Goal: Information Seeking & Learning: Learn about a topic

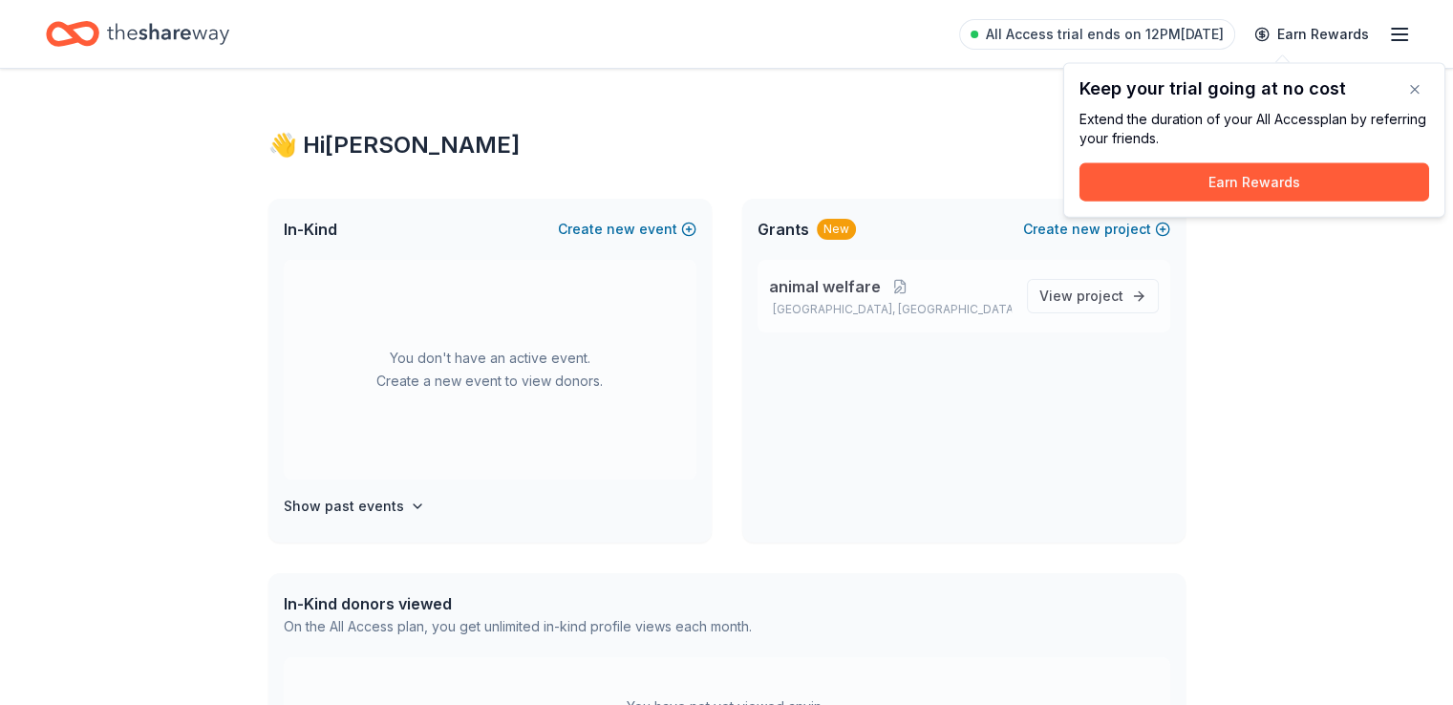
click at [814, 284] on span "animal welfare" at bounding box center [825, 286] width 112 height 23
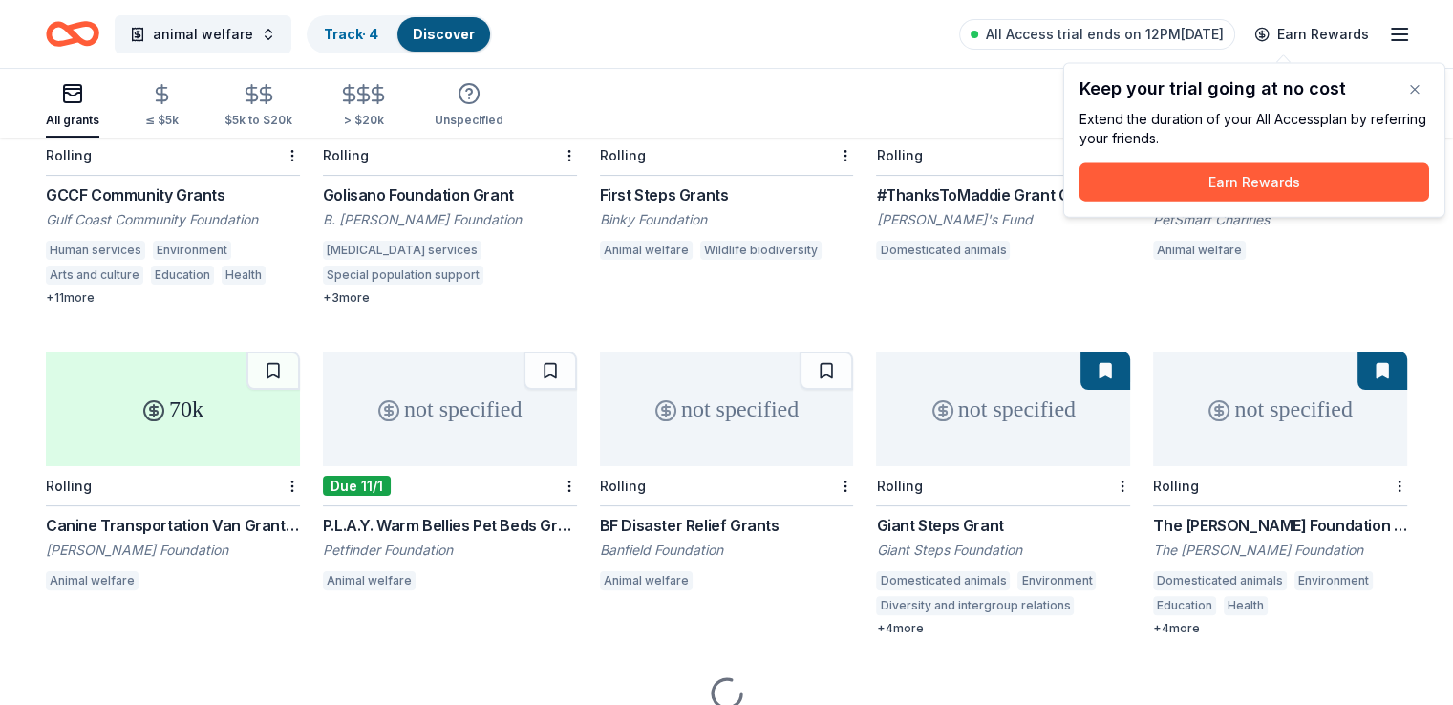
scroll to position [382, 0]
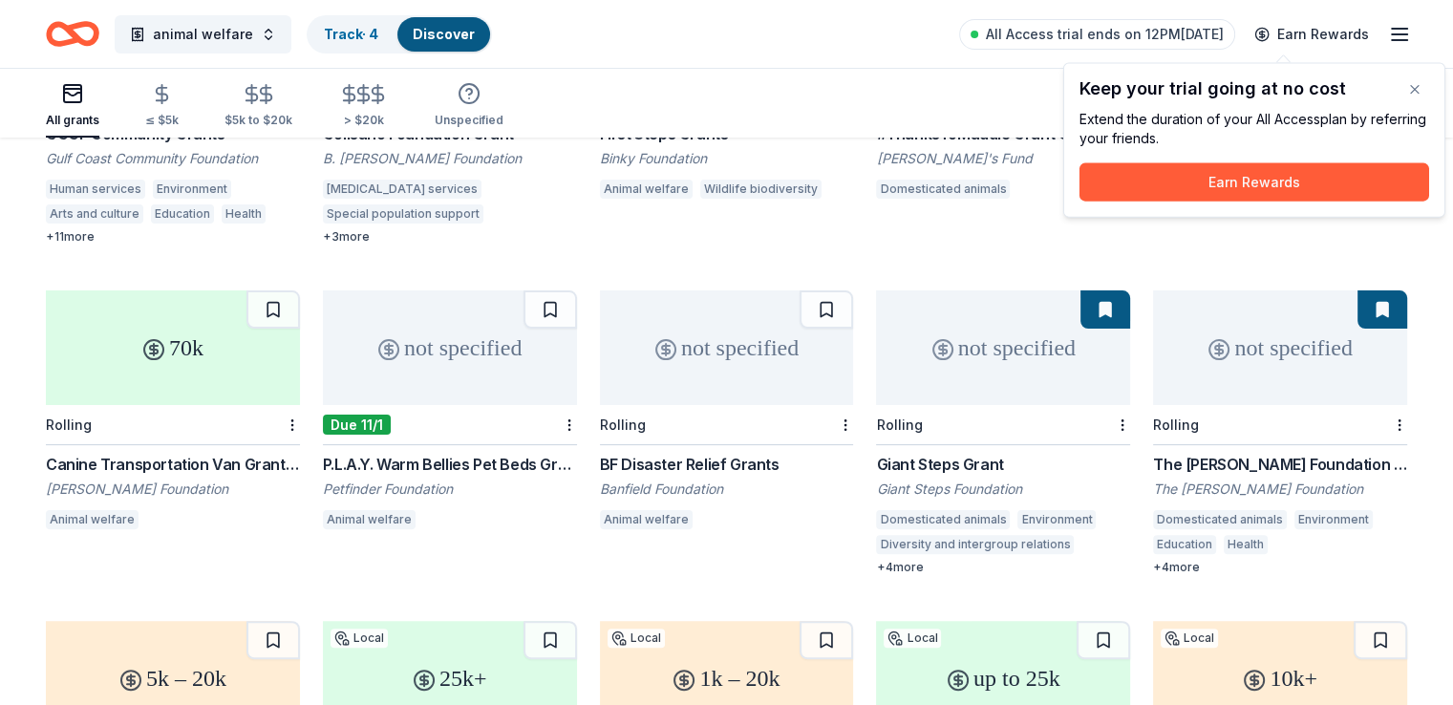
click at [449, 453] on div "P.L.A.Y. Warm Bellies Pet Beds Grants" at bounding box center [450, 464] width 254 height 23
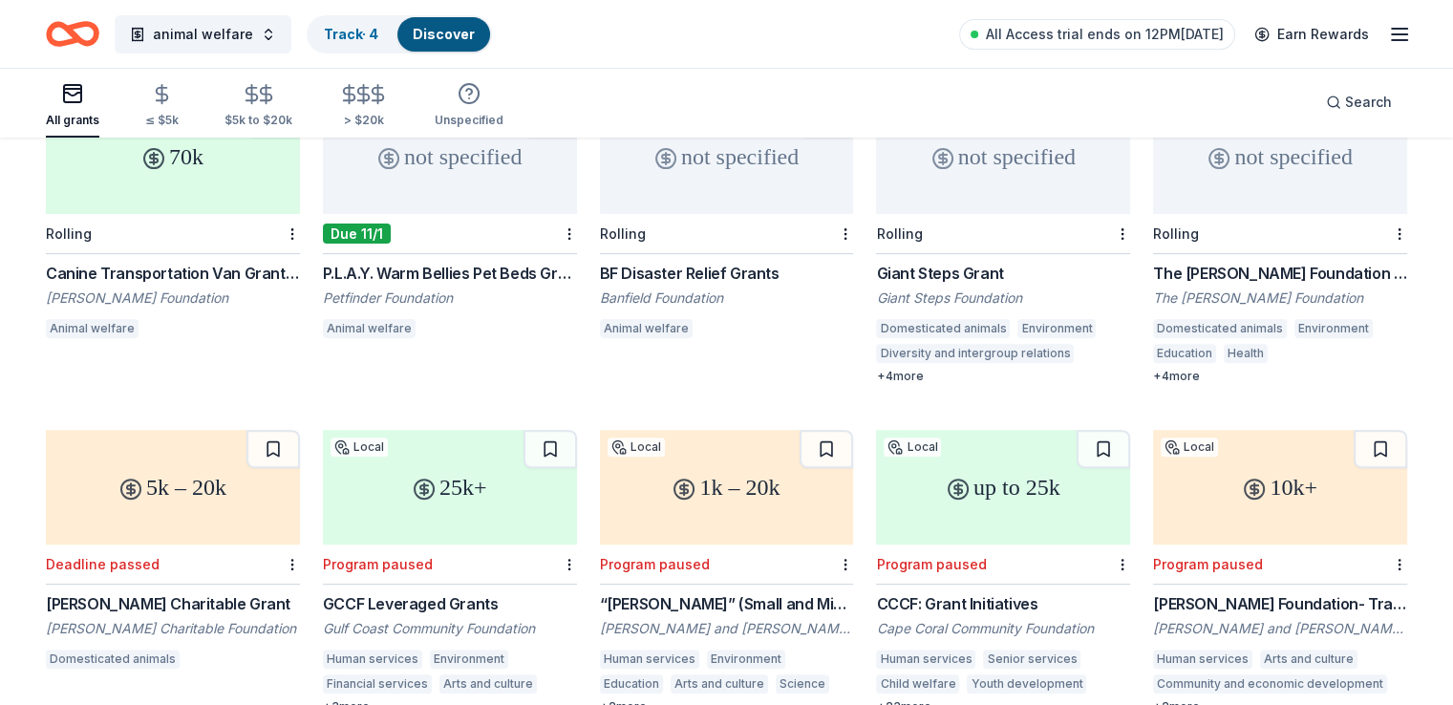
scroll to position [0, 0]
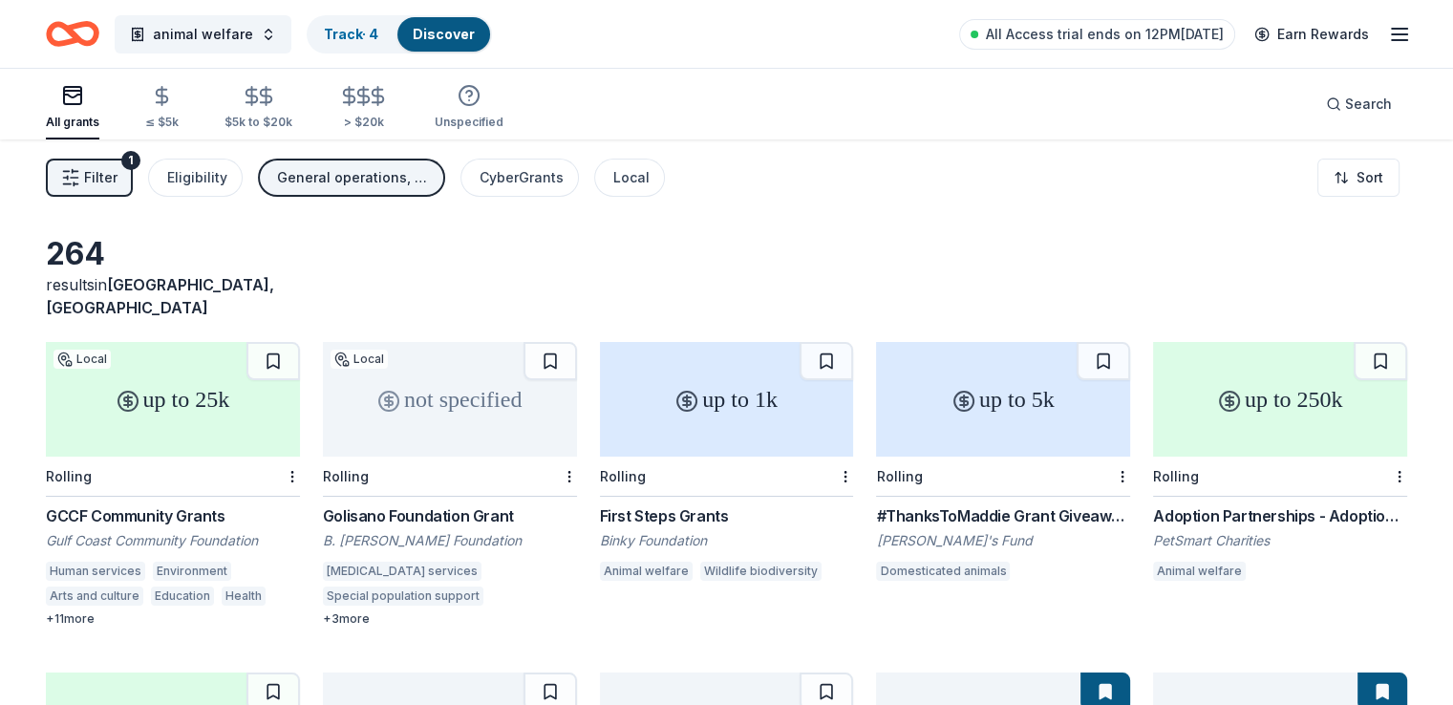
click at [1392, 34] on line "button" at bounding box center [1399, 34] width 15 height 0
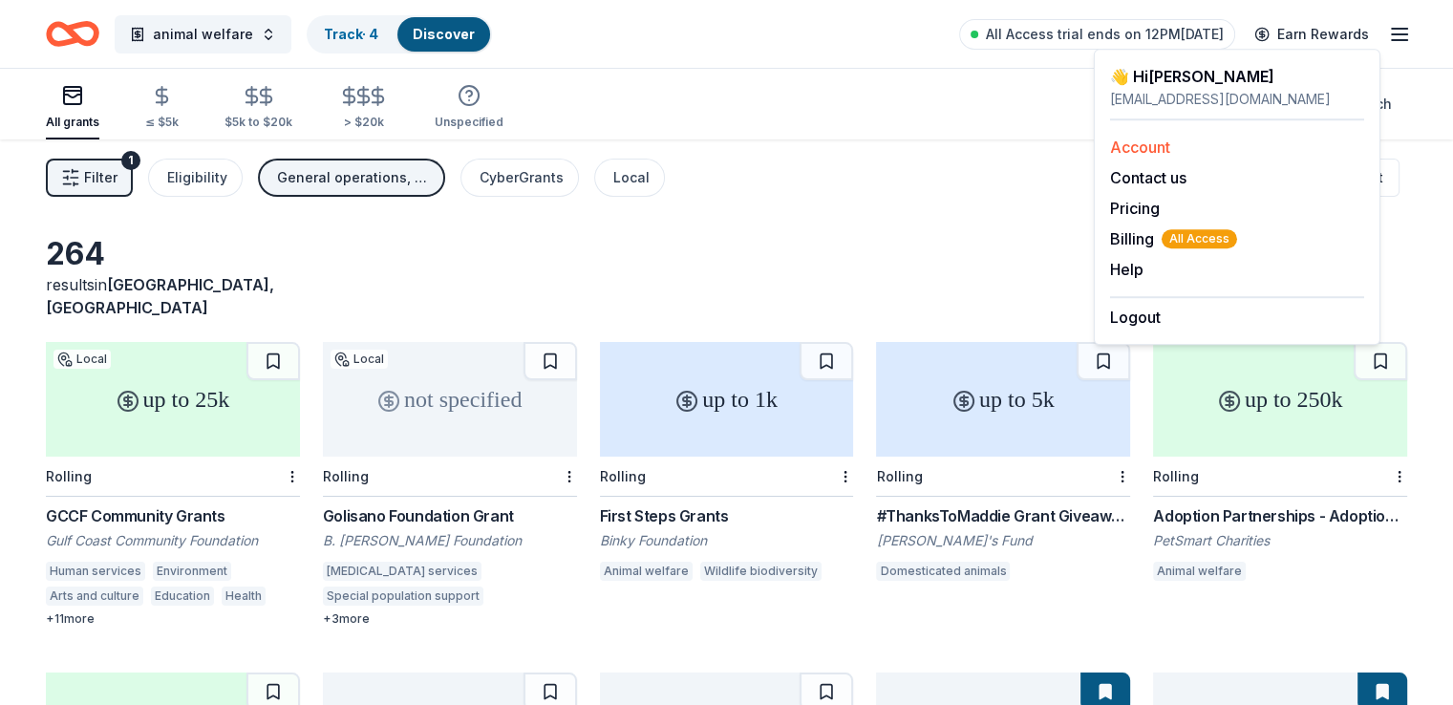
click at [1130, 139] on link "Account" at bounding box center [1140, 147] width 60 height 19
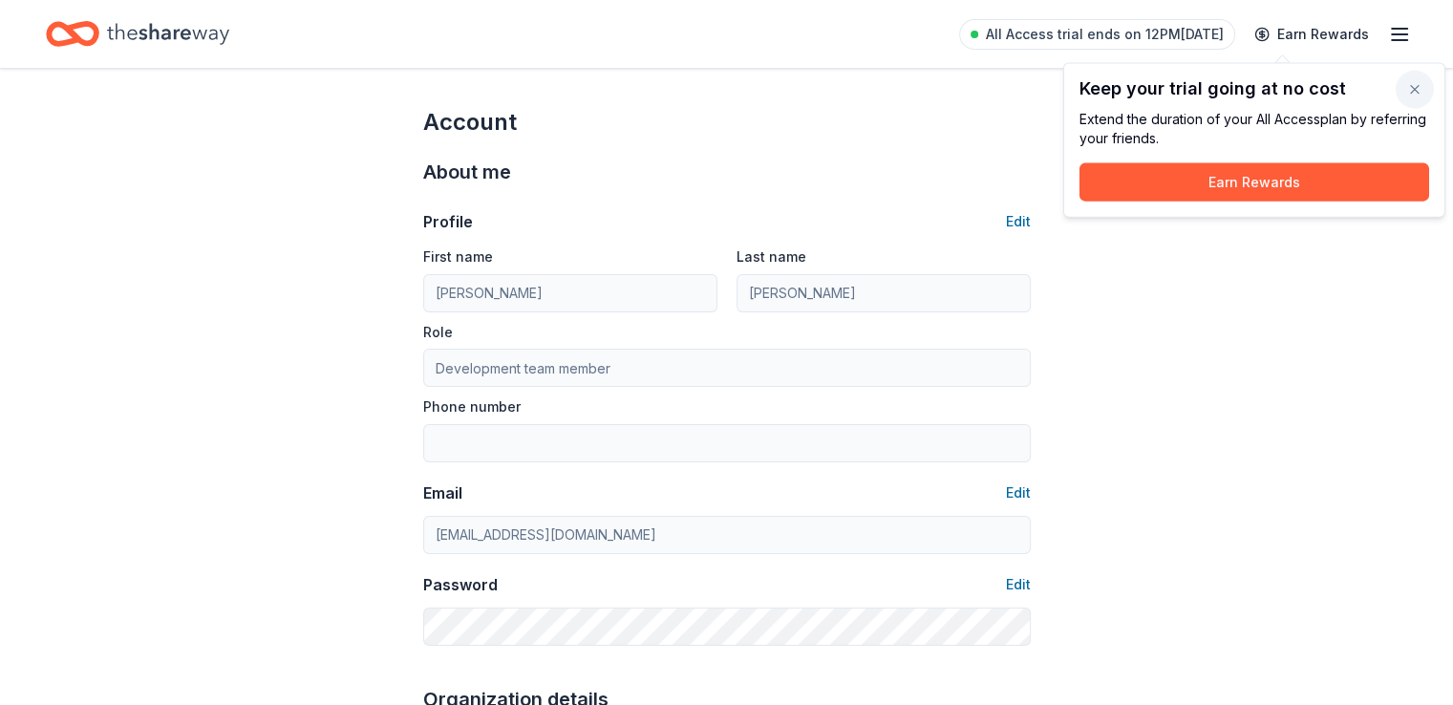
click at [1410, 85] on button "button" at bounding box center [1415, 90] width 38 height 38
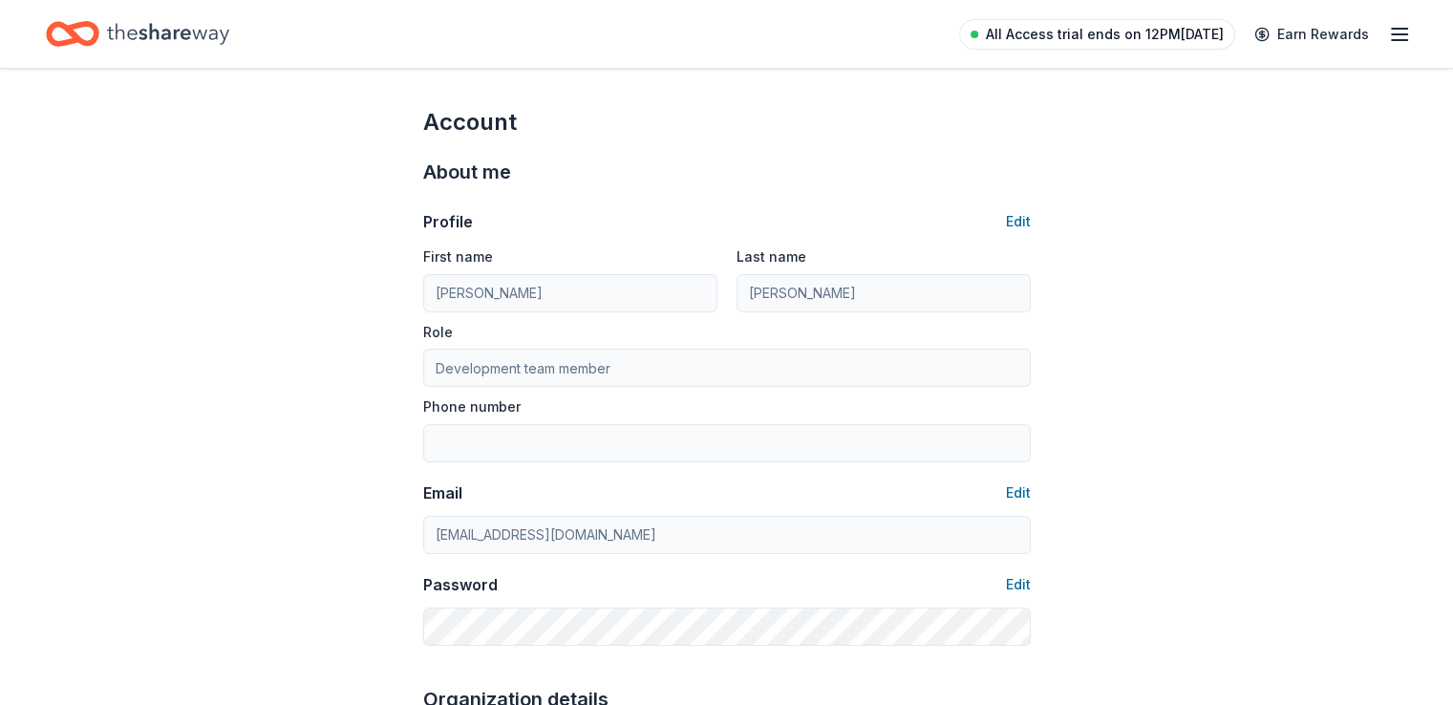
click at [1091, 32] on span "All Access trial ends on 12PM[DATE]" at bounding box center [1105, 34] width 238 height 23
click at [1392, 40] on line "button" at bounding box center [1399, 40] width 15 height 0
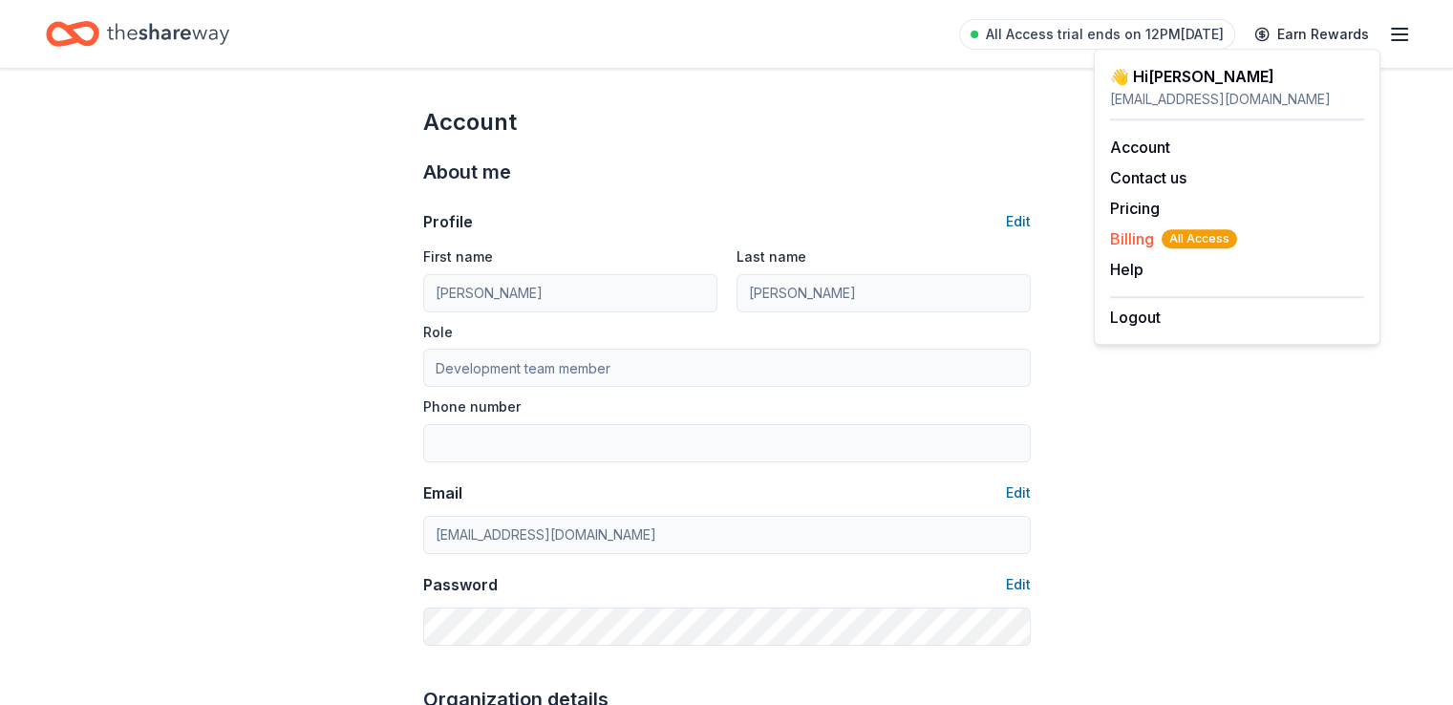
click at [1127, 235] on span "Billing All Access" at bounding box center [1173, 238] width 127 height 23
